Goal: Information Seeking & Learning: Learn about a topic

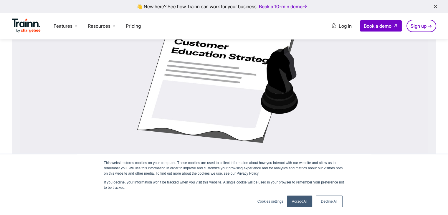
scroll to position [147, 0]
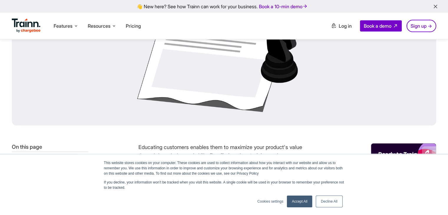
click at [298, 204] on link "Accept All" at bounding box center [300, 202] width 26 height 12
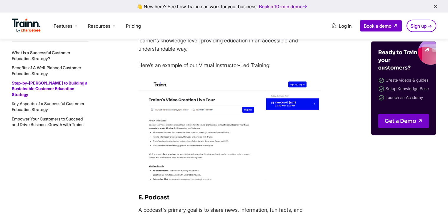
scroll to position [5855, 0]
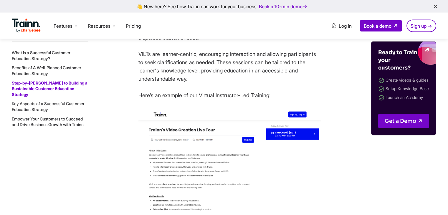
click at [49, 52] on link "What Is a Successful Customer Education Strategy?" at bounding box center [41, 55] width 59 height 11
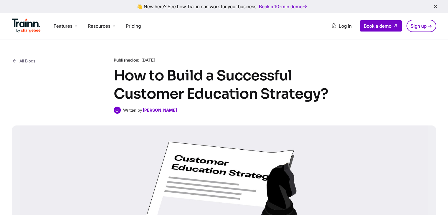
click at [14, 60] on icon at bounding box center [14, 60] width 5 height 7
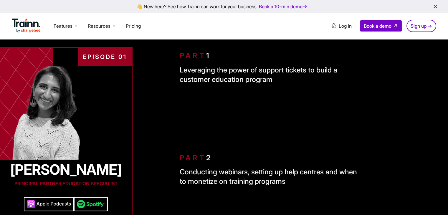
scroll to position [93, 0]
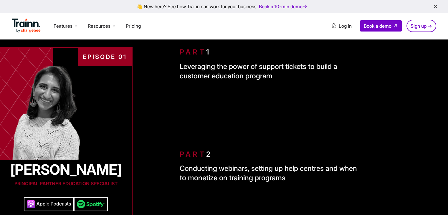
click at [329, 79] on p "Leveraging the power of support tickets to build a customer education program" at bounding box center [271, 71] width 183 height 19
